Goal: Task Accomplishment & Management: Manage account settings

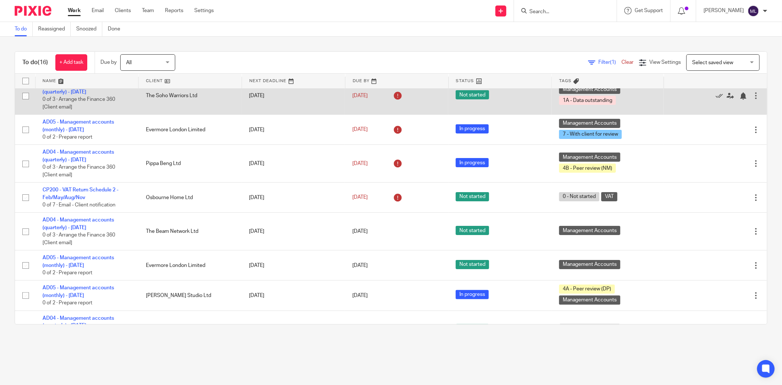
scroll to position [81, 0]
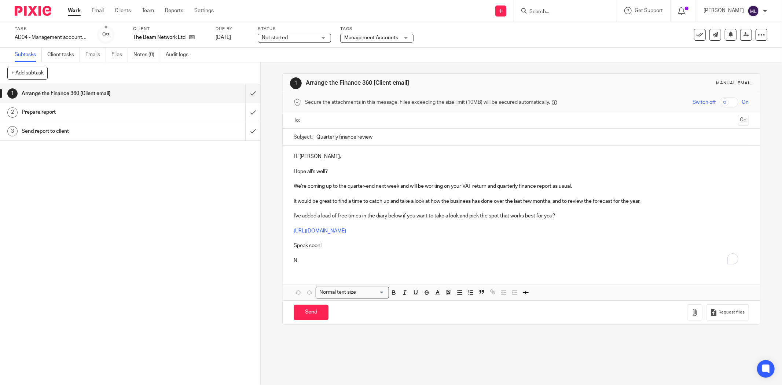
click at [352, 35] on span "Management Accounts" at bounding box center [371, 38] width 55 height 8
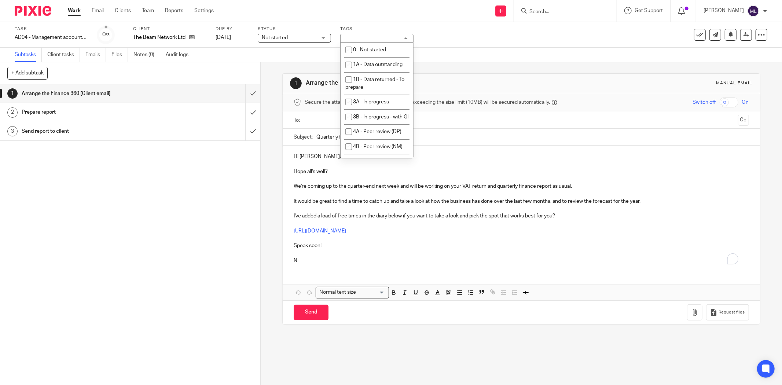
click at [352, 35] on div "Management Accounts" at bounding box center [376, 38] width 73 height 9
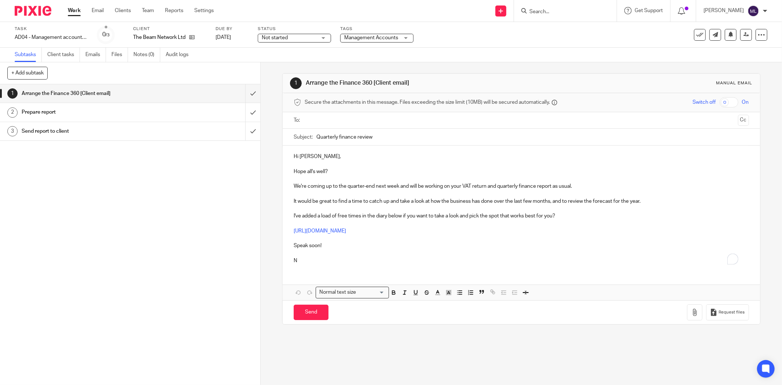
click at [352, 35] on span "Management Accounts" at bounding box center [371, 38] width 55 height 8
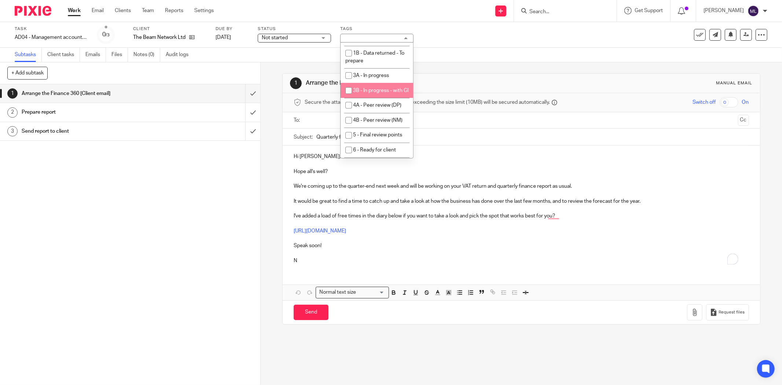
scroll to position [41, 0]
click at [374, 114] on li "4B - Peer review (NM)" at bounding box center [376, 106] width 73 height 15
checkbox input "true"
click at [490, 57] on div "Subtasks Client tasks Emails Files Notes (0) Audit logs" at bounding box center [391, 55] width 782 height 15
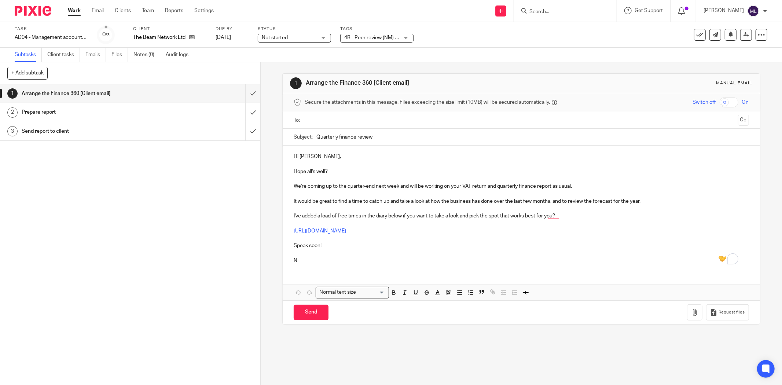
click at [310, 34] on span "Not started" at bounding box center [289, 38] width 55 height 8
click at [298, 64] on li "In progress" at bounding box center [294, 64] width 73 height 15
click at [518, 37] on div "Task AD04 - Management accounts (quarterly) - August 31, 2025 Save AD04 - Manag…" at bounding box center [328, 35] width 627 height 18
click at [743, 35] on icon at bounding box center [745, 34] width 5 height 5
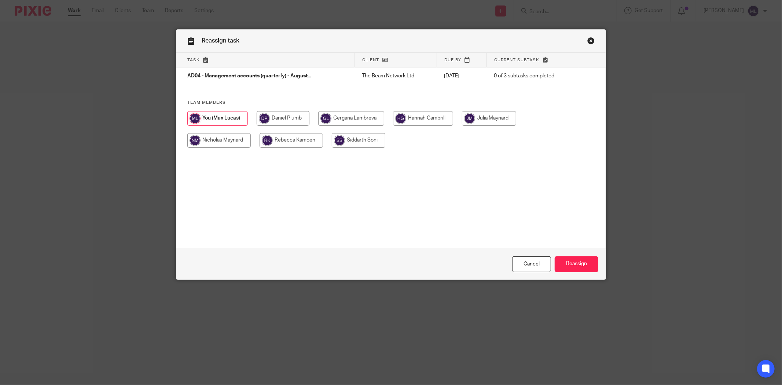
click at [225, 136] on input "radio" at bounding box center [218, 140] width 63 height 15
radio input "true"
click at [565, 263] on input "Reassign" at bounding box center [576, 264] width 44 height 16
